Goal: Contribute content: Add original content to the website for others to see

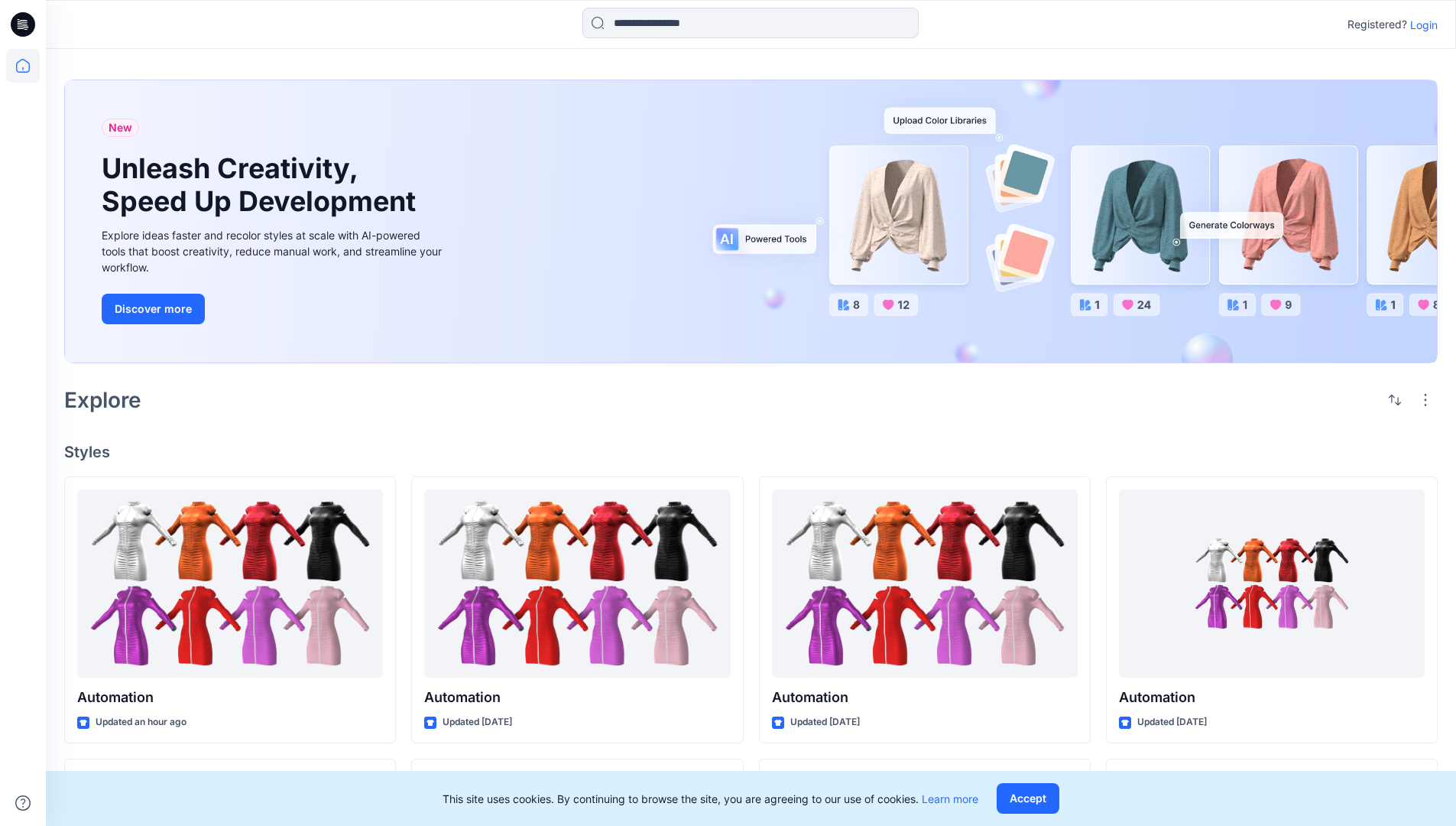
click at [1420, 25] on p "Login" at bounding box center [1424, 24] width 27 height 16
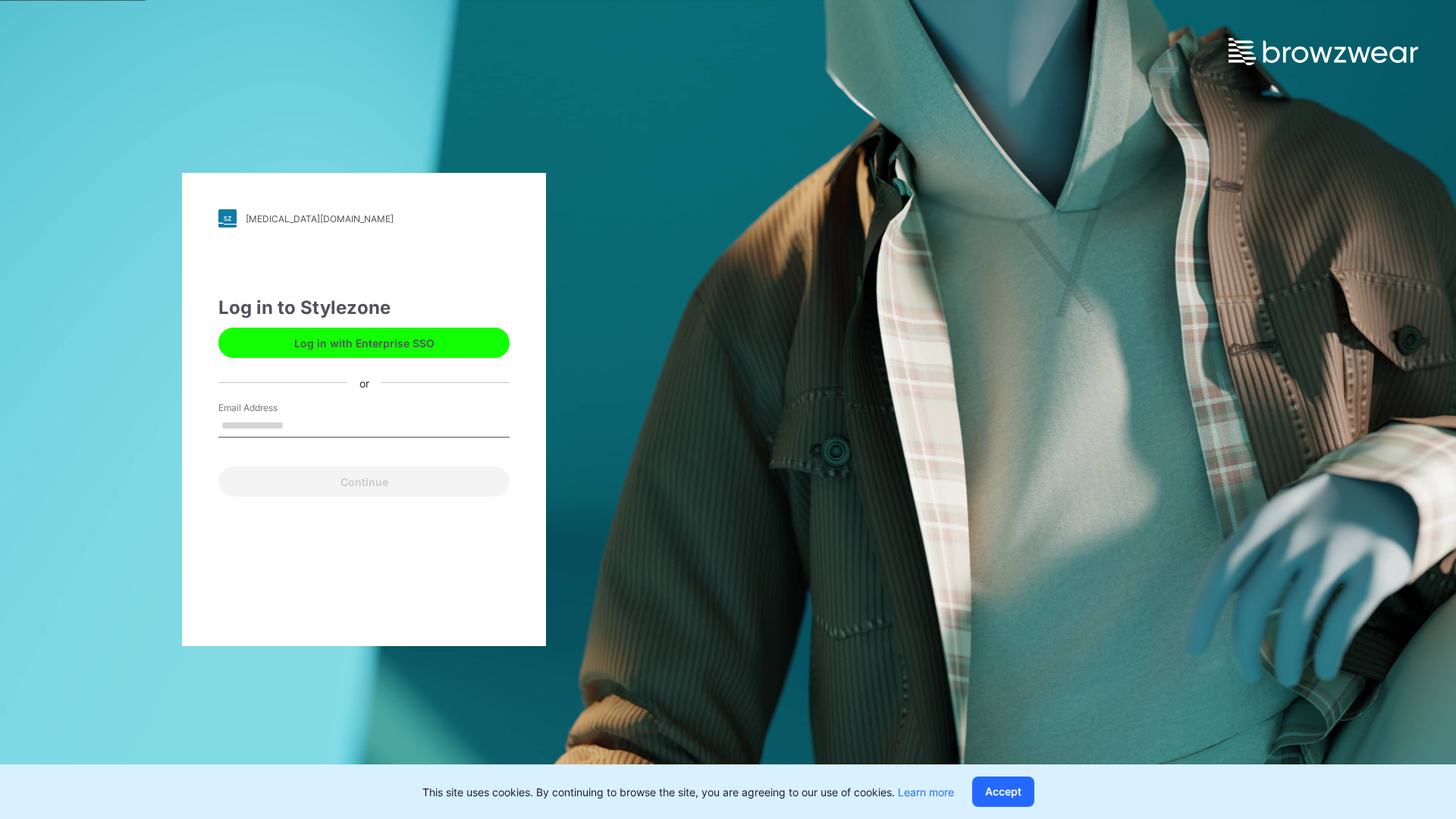
click at [299, 424] on input "Email Address" at bounding box center [364, 426] width 291 height 23
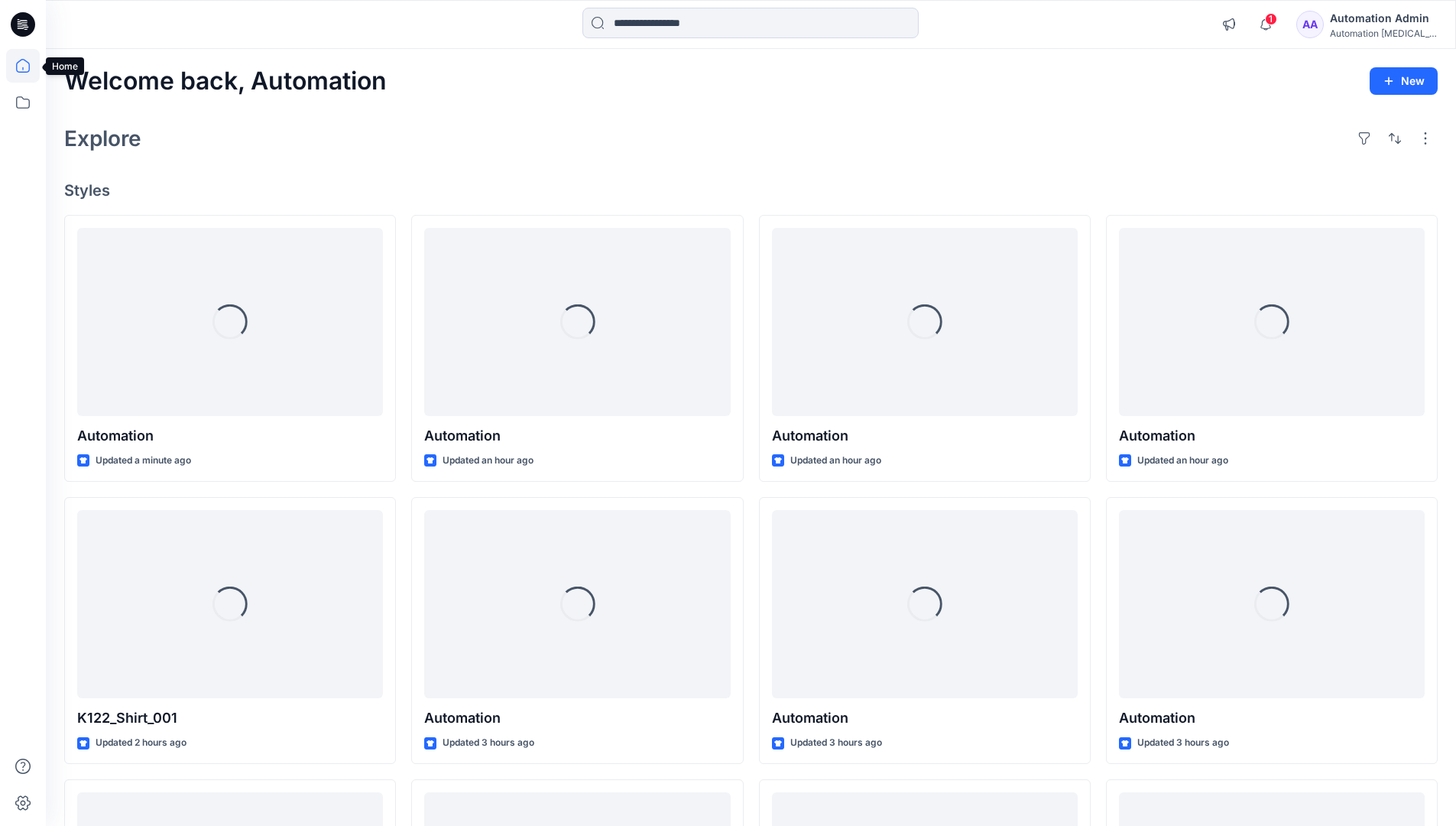
click at [29, 66] on icon at bounding box center [22, 66] width 14 height 14
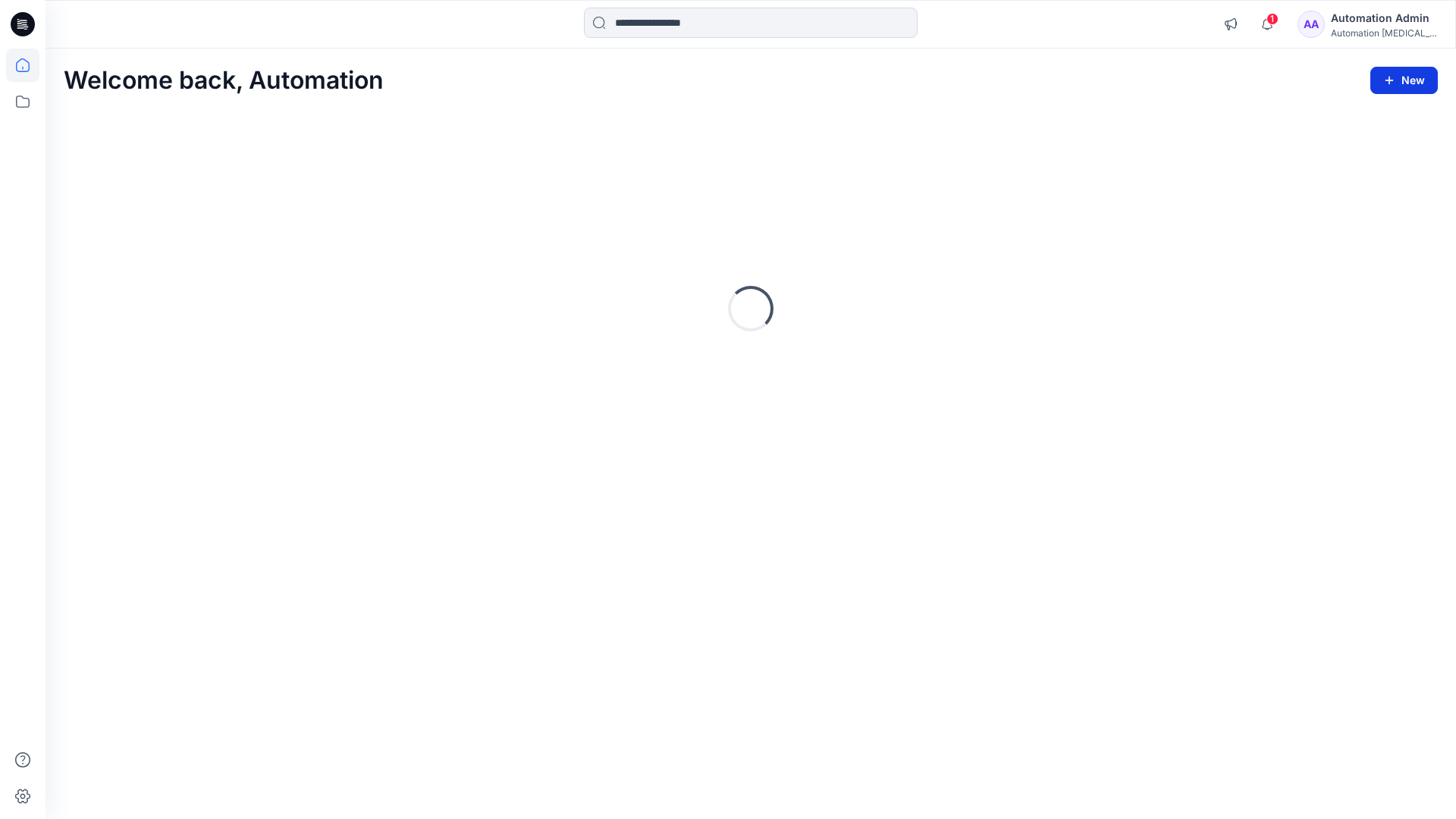
click at [1391, 72] on button "New" at bounding box center [1404, 80] width 67 height 27
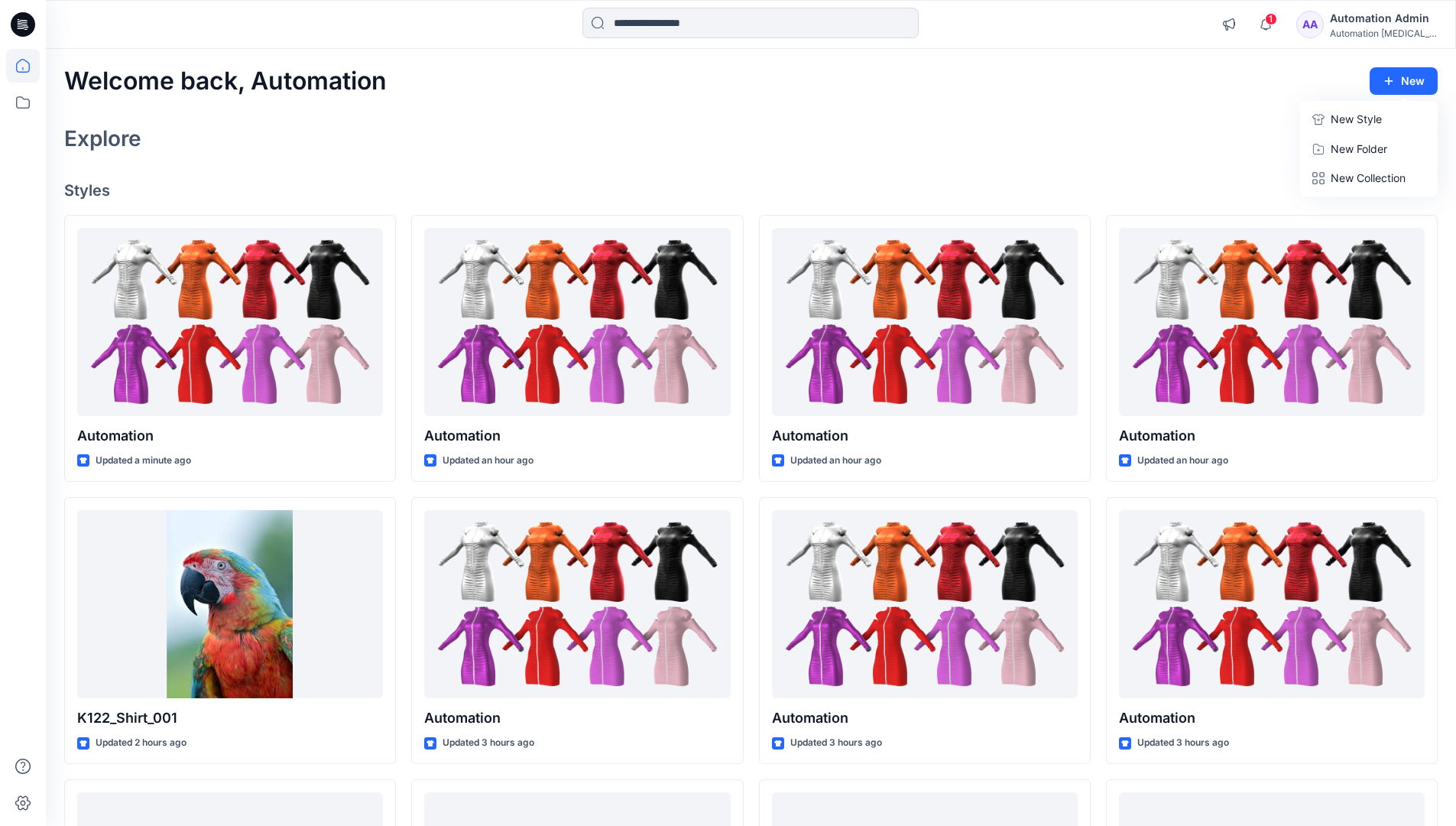
click at [1355, 119] on p "New Style" at bounding box center [1357, 119] width 51 height 18
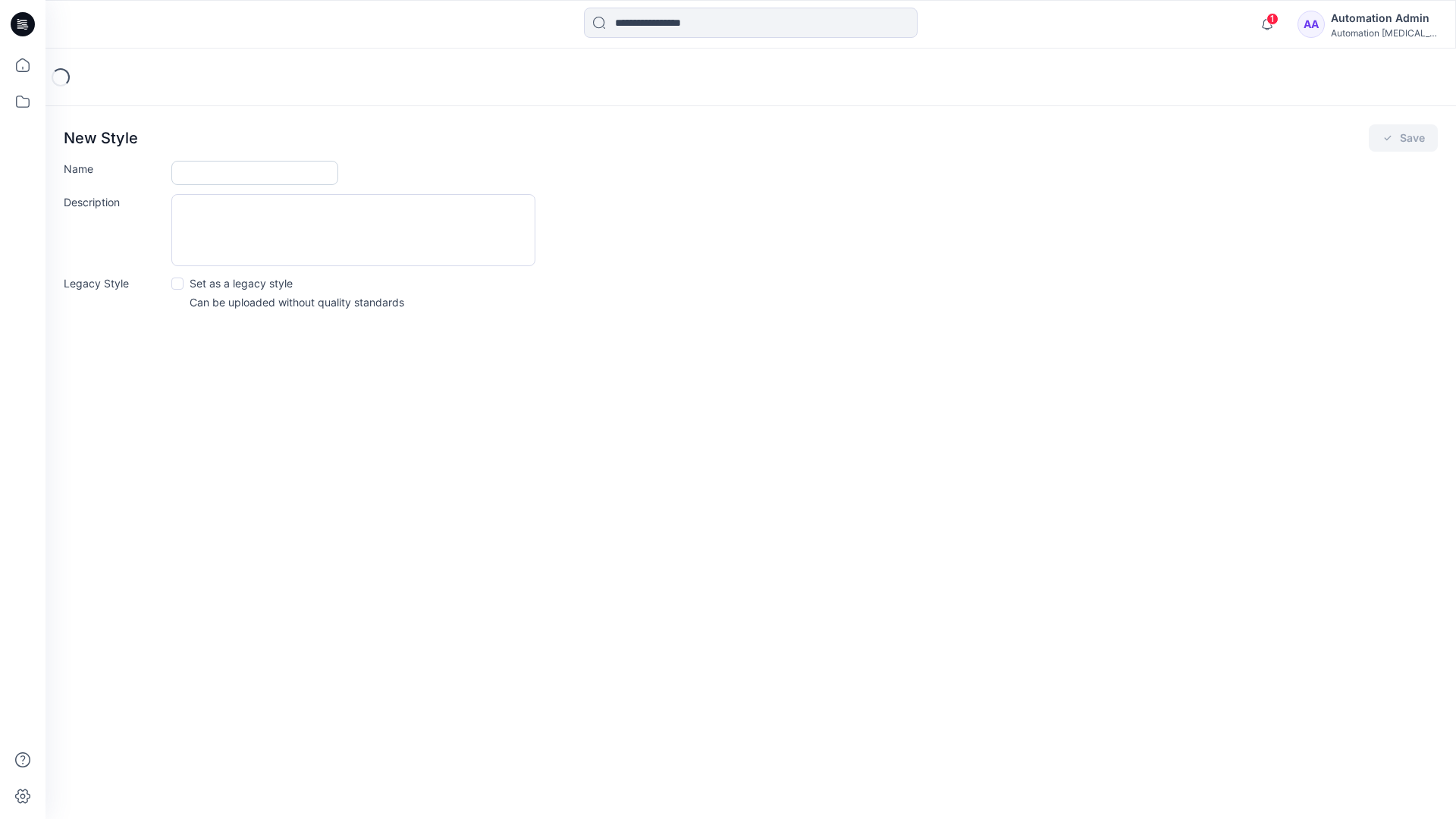
click at [184, 175] on input "Name" at bounding box center [254, 173] width 167 height 25
type input "**********"
click at [1415, 143] on button "Save" at bounding box center [1403, 137] width 69 height 27
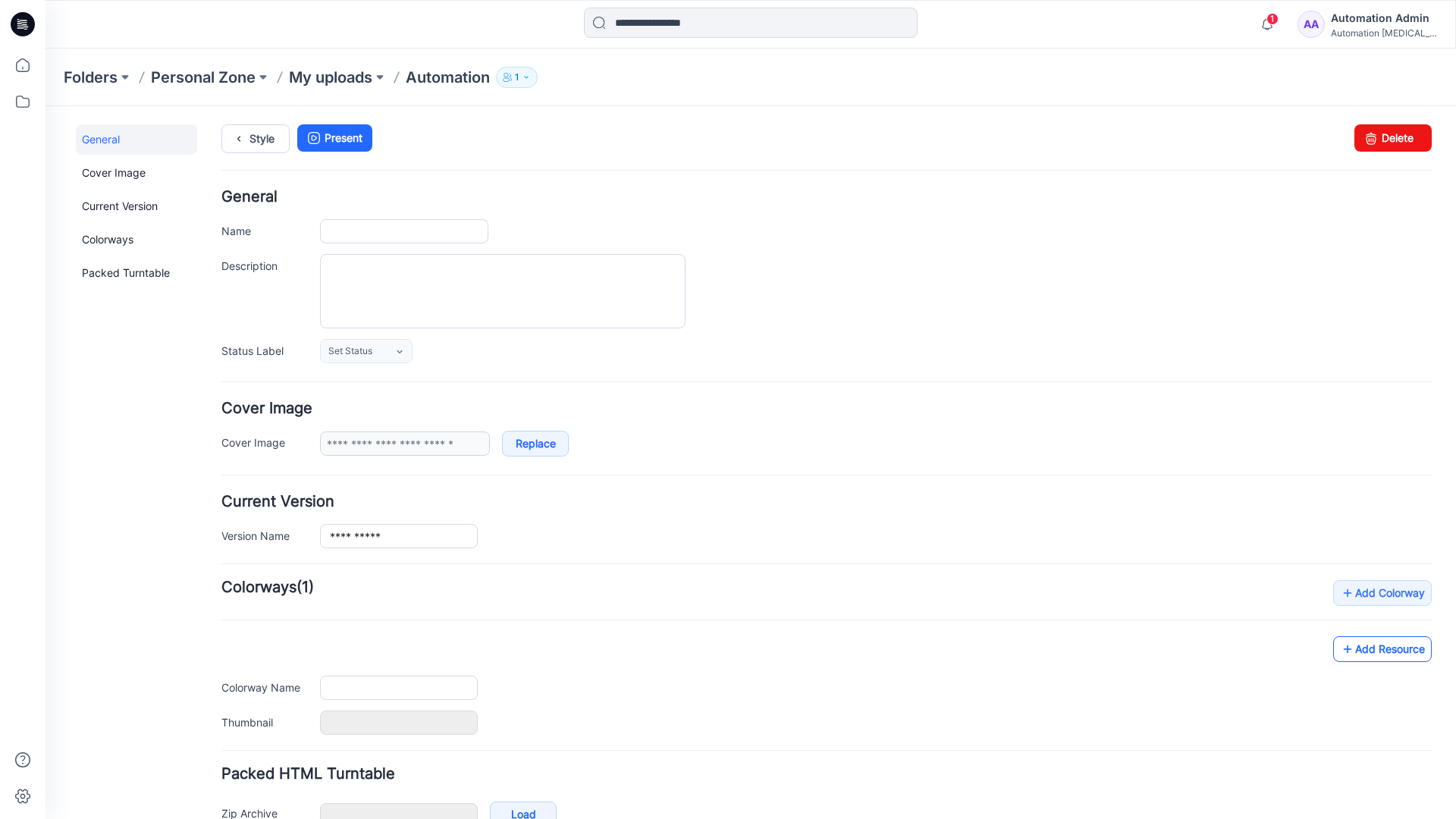
click at [1394, 653] on link "Add Resource" at bounding box center [1383, 649] width 99 height 25
type input "**********"
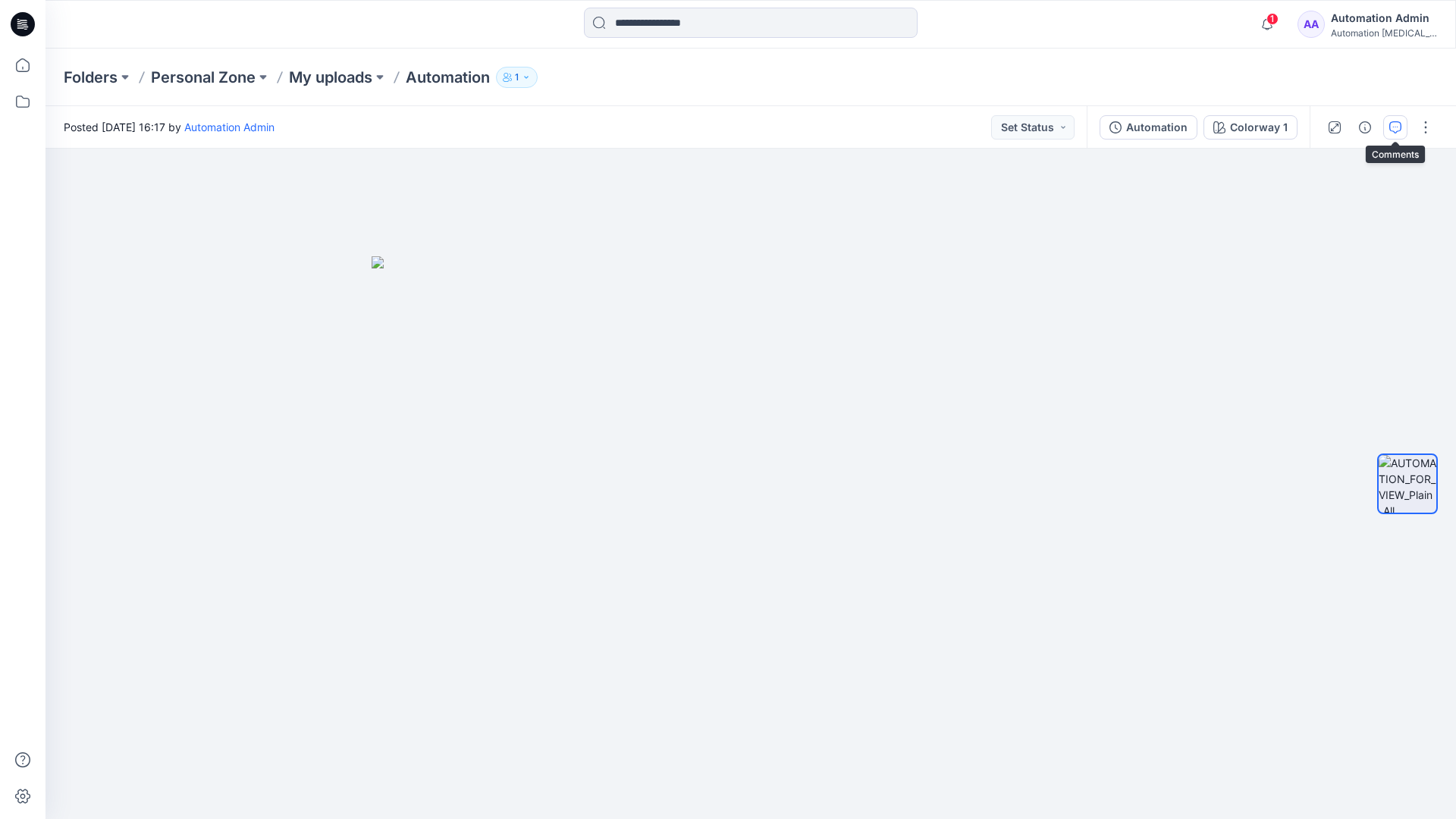
click at [1389, 134] on button "button" at bounding box center [1396, 127] width 25 height 25
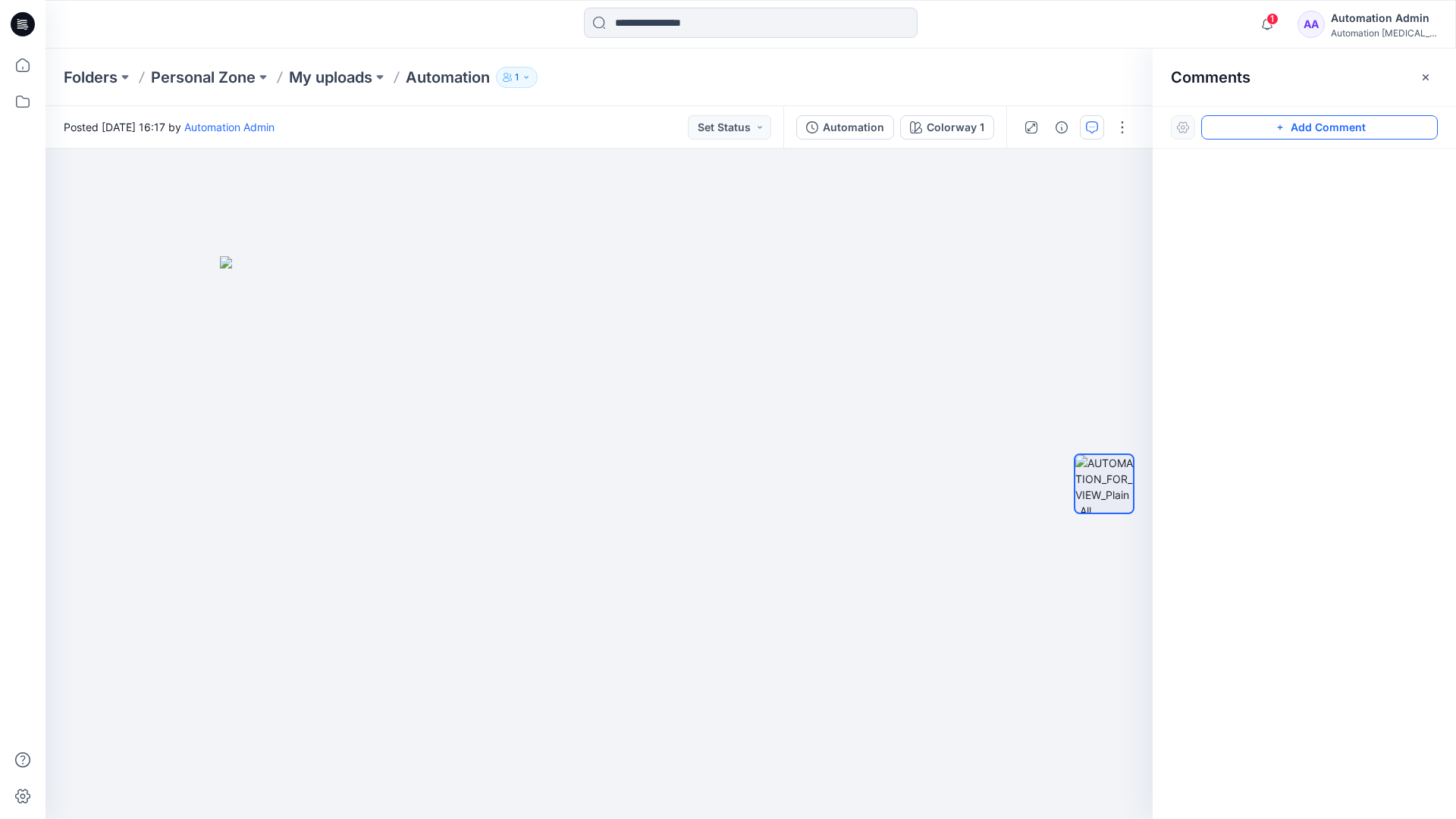
click at [1391, 132] on button "Add Comment" at bounding box center [1319, 127] width 237 height 25
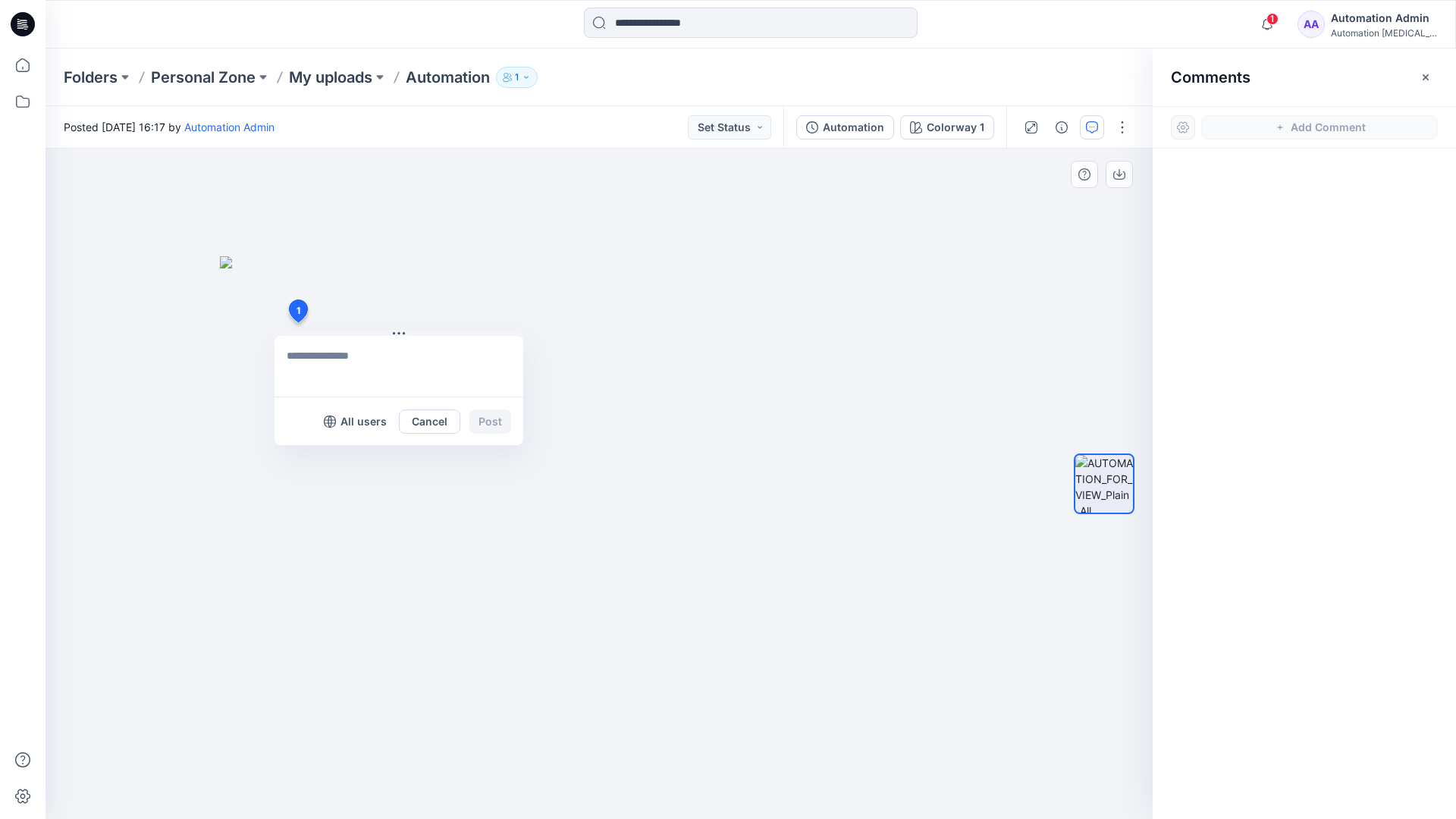
click at [297, 322] on div "1 All users Cancel Post" at bounding box center [599, 484] width 1107 height 670
type textarea "**********"
click at [350, 428] on p "All users" at bounding box center [364, 422] width 46 height 18
click at [321, 427] on p "Members only" at bounding box center [349, 422] width 75 height 18
click at [490, 422] on button "Post" at bounding box center [490, 422] width 42 height 25
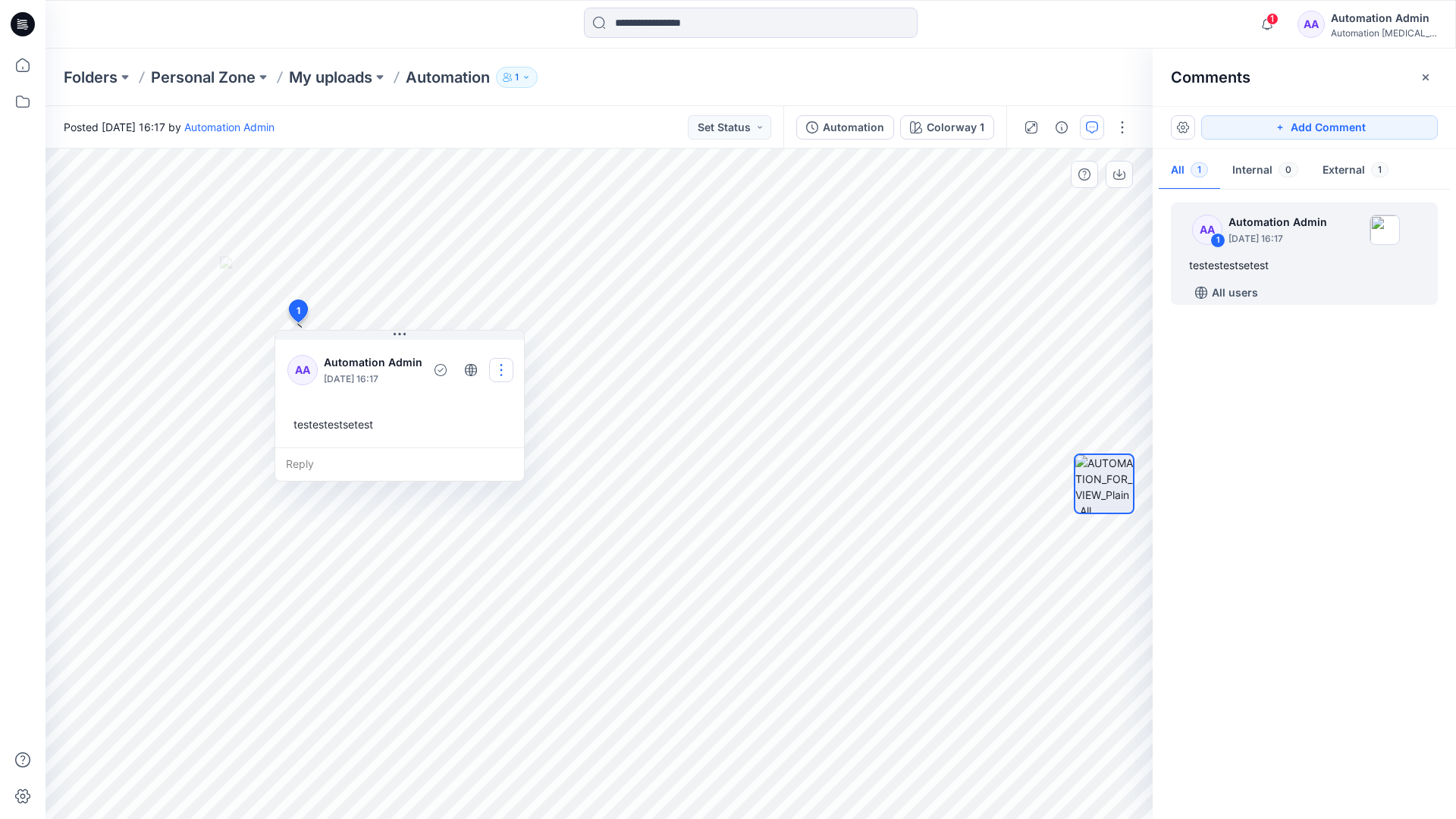
click at [498, 370] on button "button" at bounding box center [502, 370] width 25 height 25
click at [497, 399] on p "Edit comment" at bounding box center [503, 405] width 68 height 16
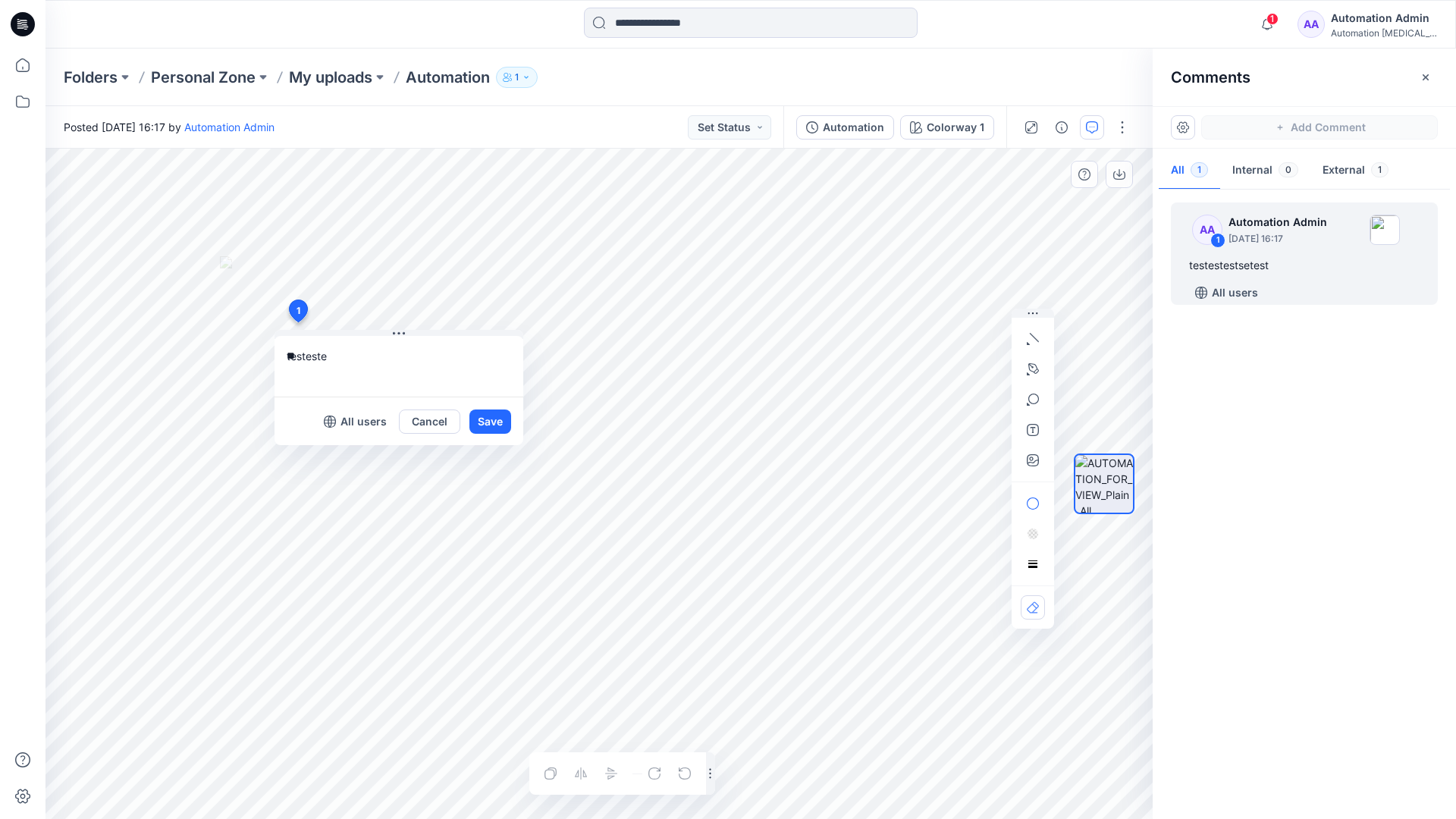
type textarea "*"
type textarea "**********"
click at [485, 429] on button "Save" at bounding box center [490, 422] width 42 height 25
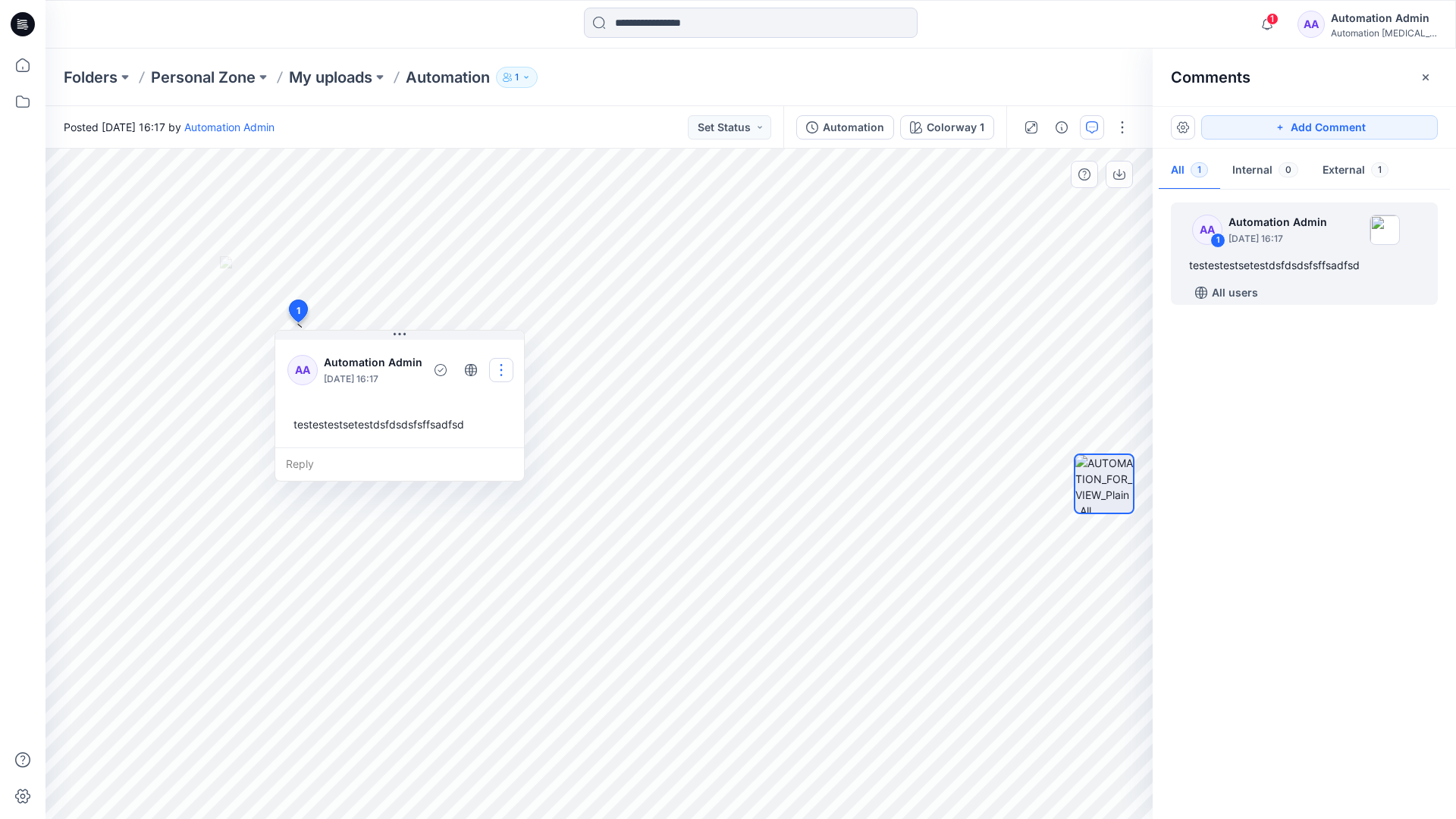
click at [500, 364] on button "button" at bounding box center [502, 370] width 25 height 25
click at [477, 442] on p "Delete thread" at bounding box center [503, 446] width 67 height 16
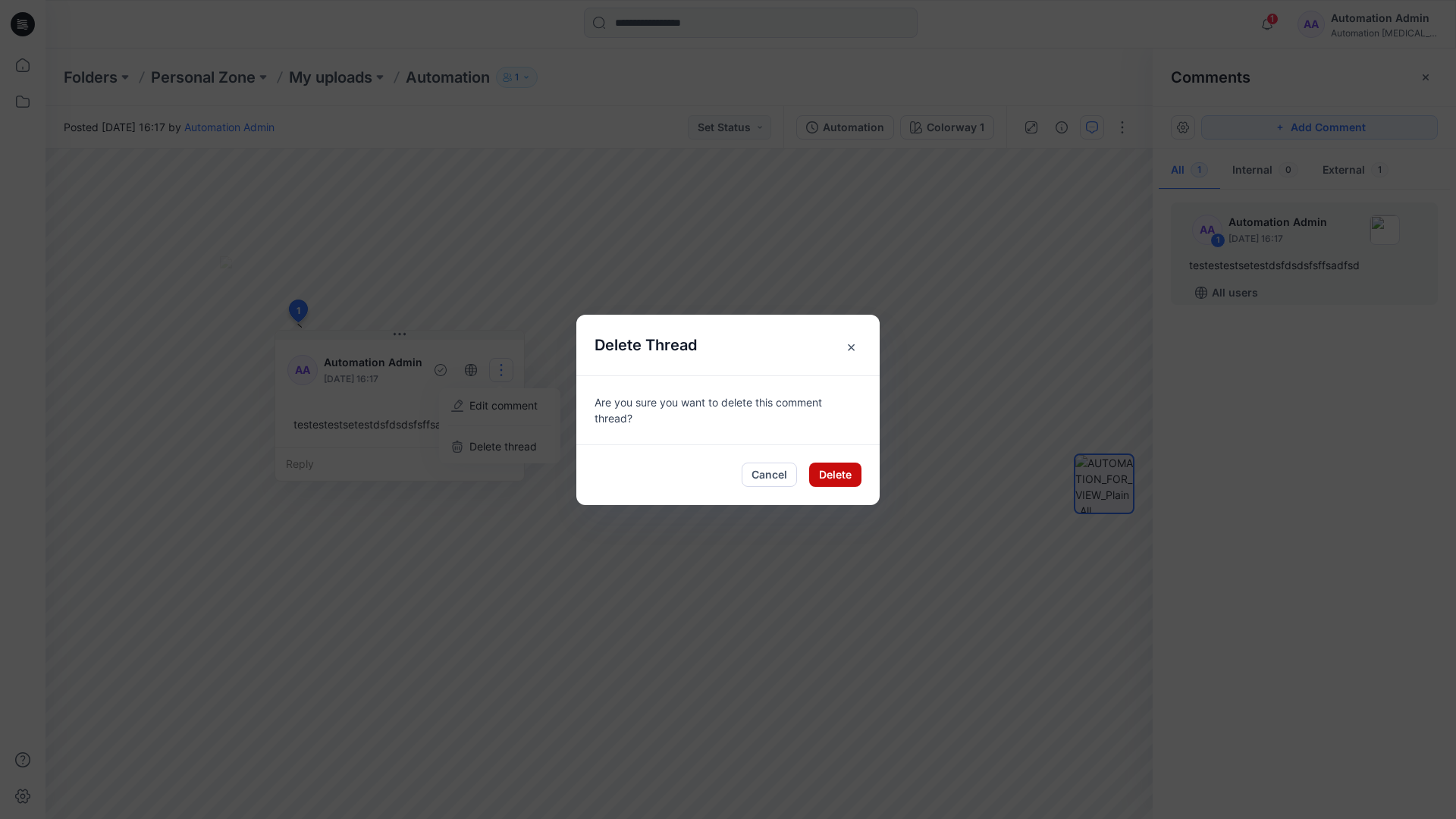
click at [824, 478] on button "Delete" at bounding box center [836, 474] width 53 height 25
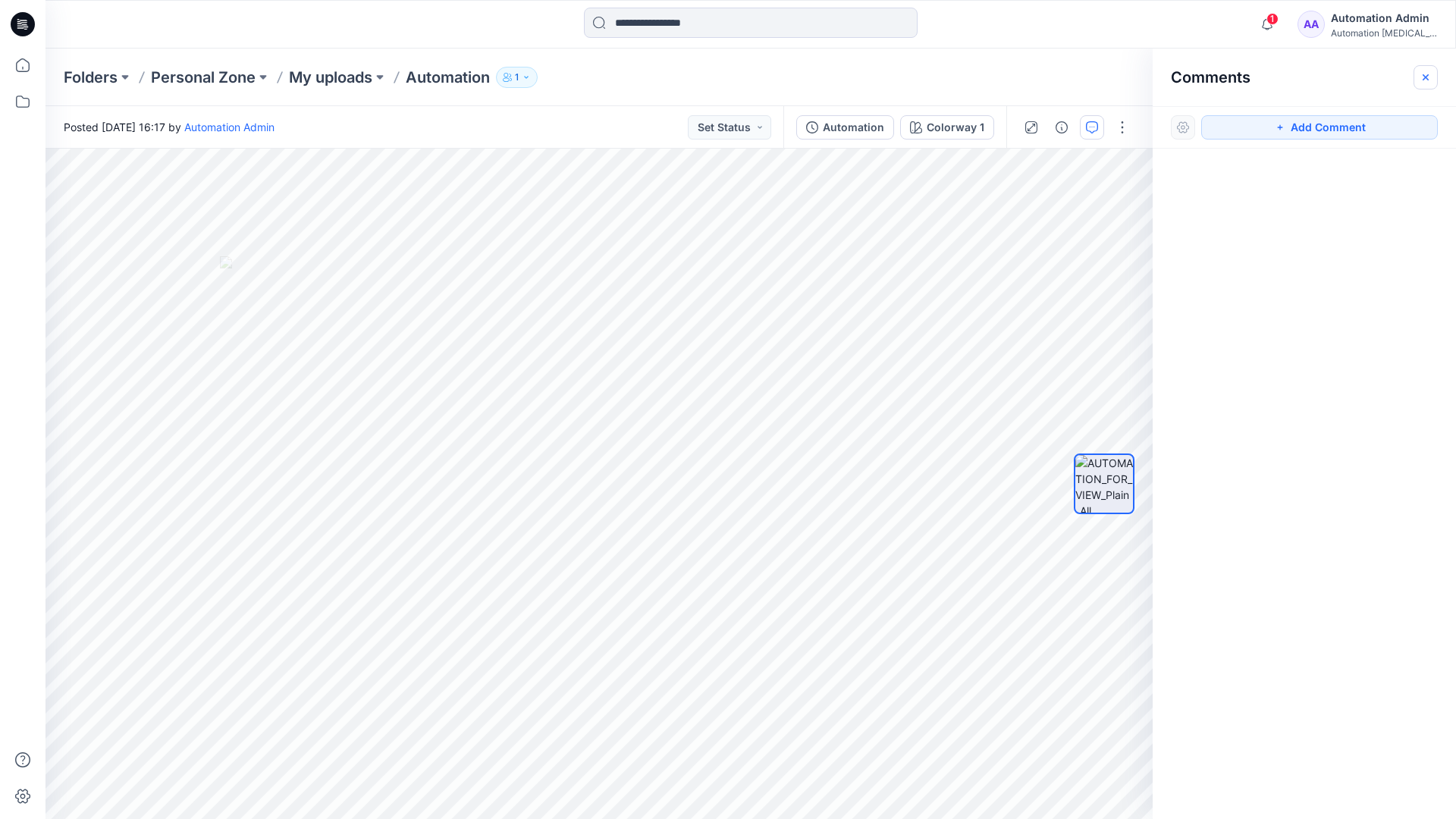
click at [1421, 83] on button "button" at bounding box center [1426, 77] width 25 height 25
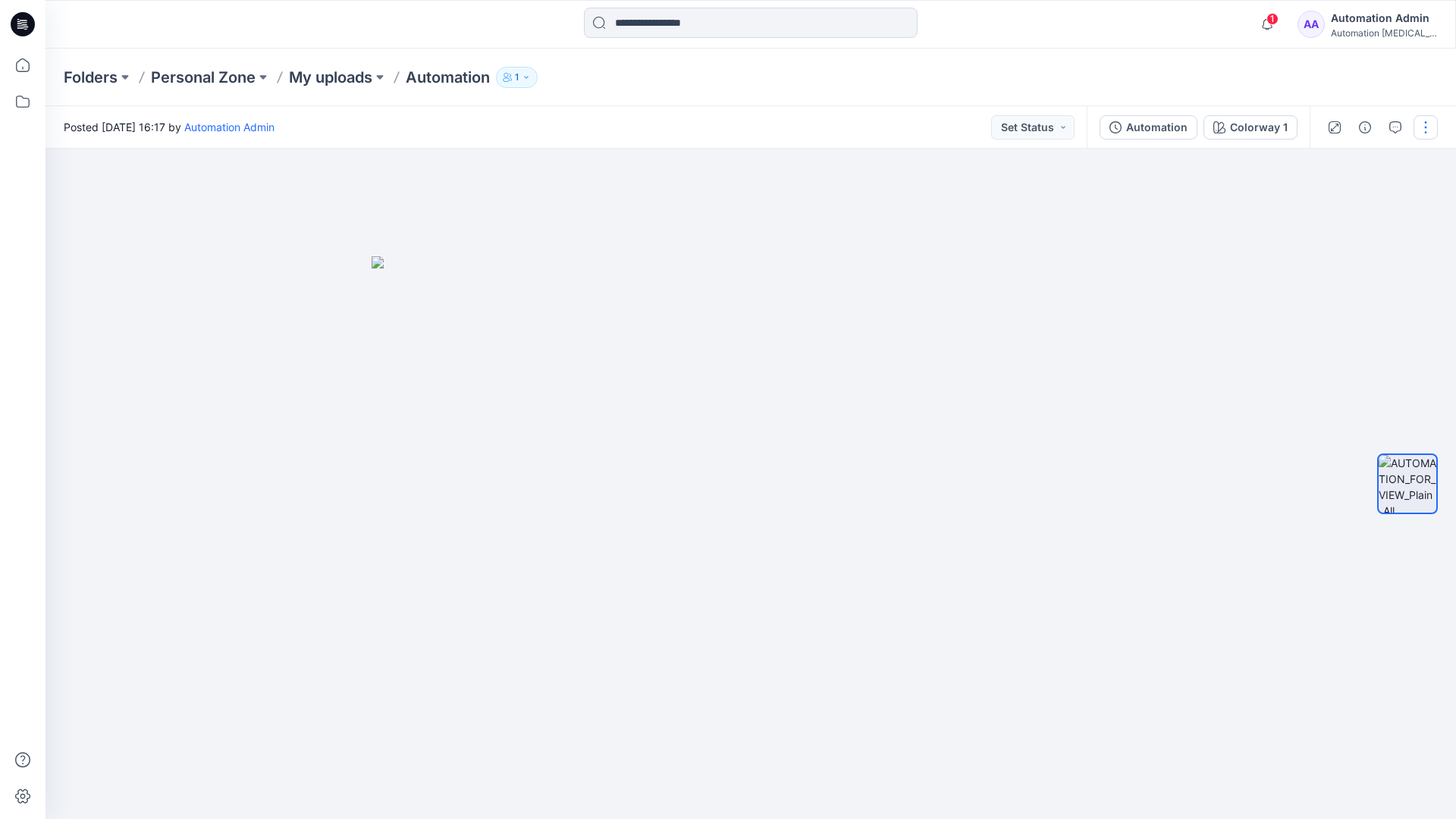
click at [1425, 130] on button "button" at bounding box center [1426, 127] width 25 height 25
click at [1373, 207] on button "Edit" at bounding box center [1362, 205] width 140 height 28
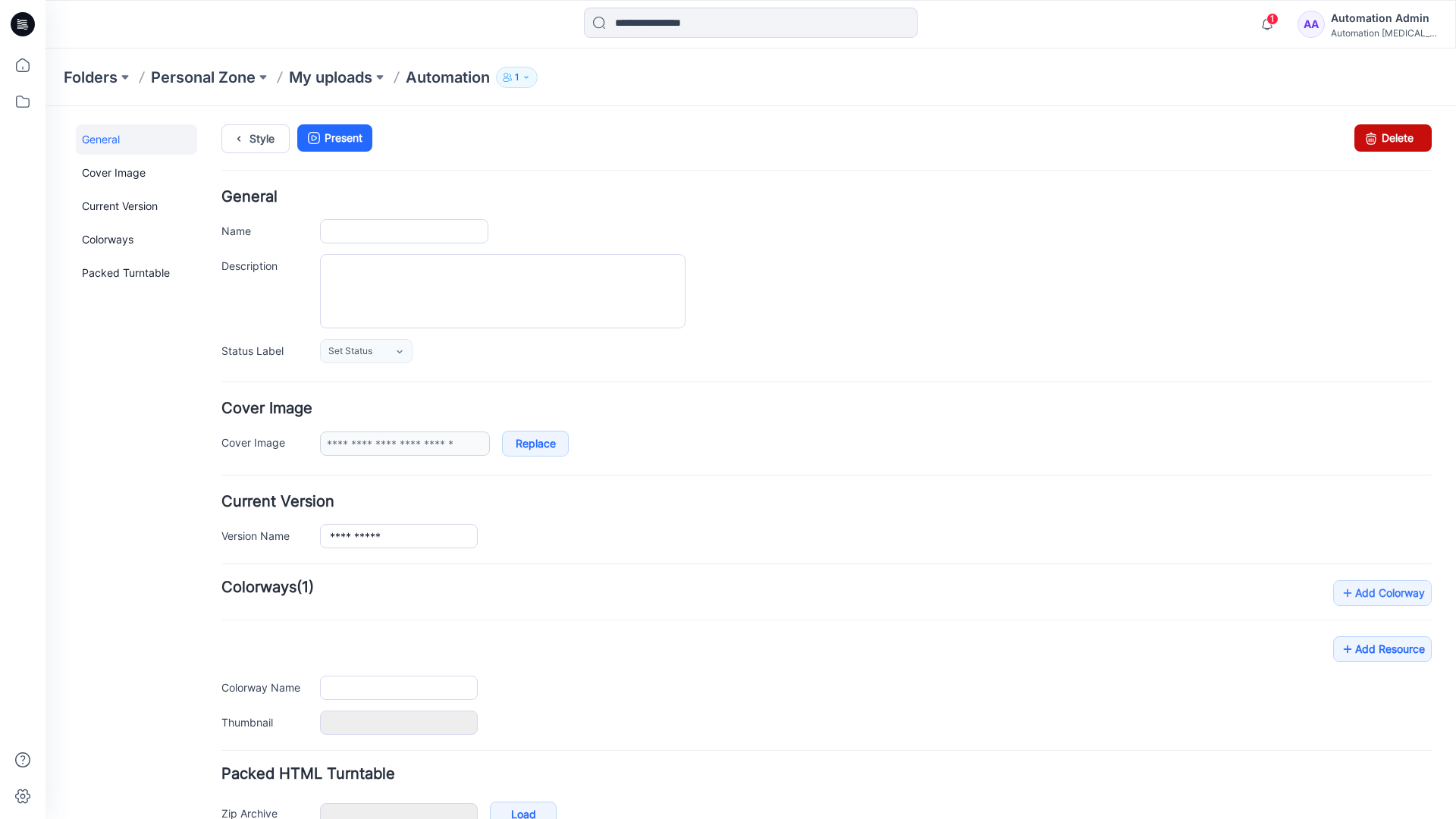
click at [1361, 146] on icon at bounding box center [1371, 137] width 21 height 27
type input "**********"
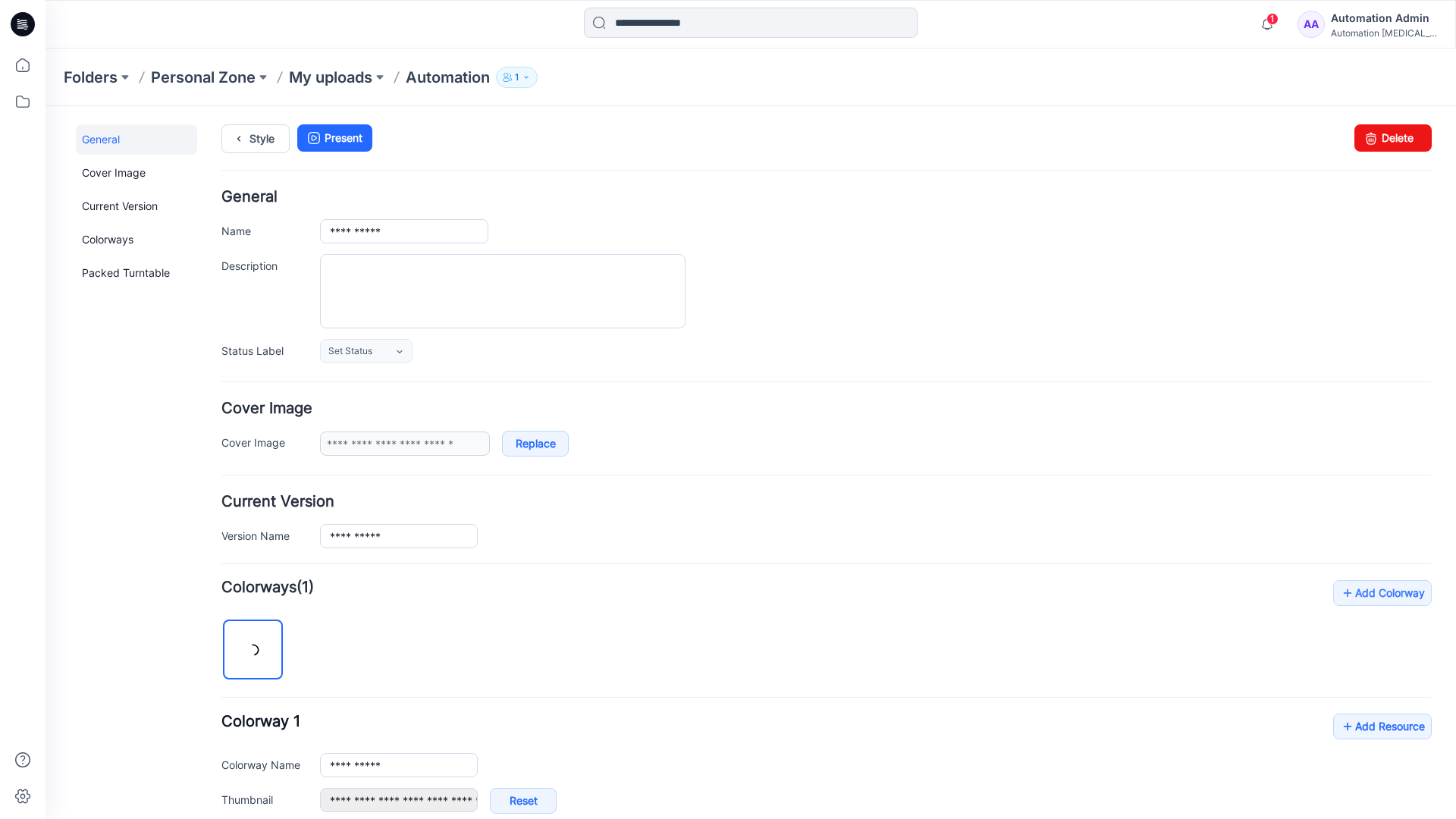
click at [1217, 383] on form "**********" at bounding box center [826, 618] width 1210 height 858
click at [1377, 17] on div "Automation Admin" at bounding box center [1384, 18] width 106 height 18
